Goal: Information Seeking & Learning: Find specific fact

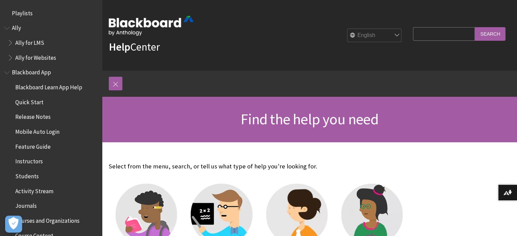
click at [418, 30] on input "Search Query" at bounding box center [444, 33] width 62 height 13
type input "active directory"
click at [475, 27] on input "Search" at bounding box center [490, 33] width 31 height 13
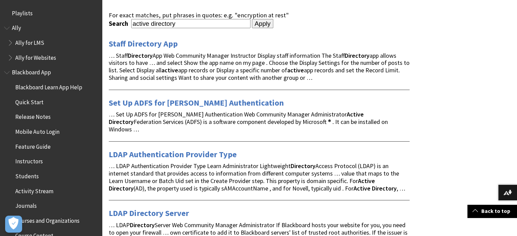
scroll to position [136, 0]
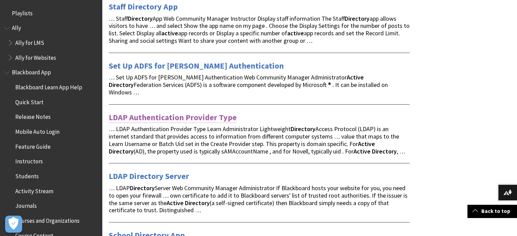
click at [189, 112] on link "LDAP Authentication Provider Type" at bounding box center [173, 117] width 128 height 11
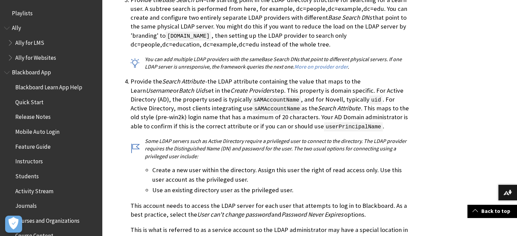
scroll to position [705, 0]
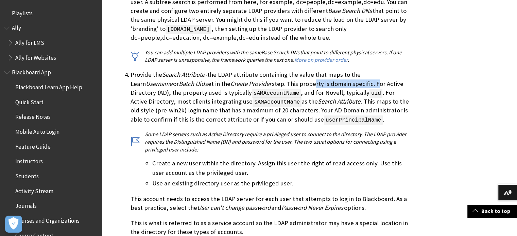
drag, startPoint x: 283, startPoint y: 75, endPoint x: 329, endPoint y: 75, distance: 46.3
click at [329, 75] on p "Provide the Search Attribute -the LDAP attribute containing the value that maps…" at bounding box center [270, 97] width 279 height 54
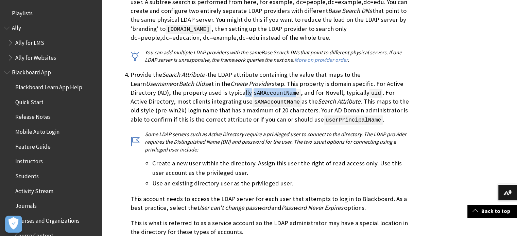
drag, startPoint x: 188, startPoint y: 83, endPoint x: 243, endPoint y: 84, distance: 55.5
click at [243, 84] on p "Provide the Search Attribute -the LDAP attribute containing the value that maps…" at bounding box center [270, 97] width 279 height 54
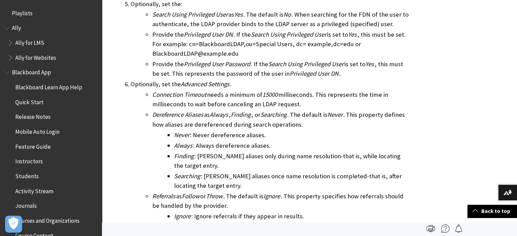
scroll to position [807, 0]
